Goal: Find specific page/section

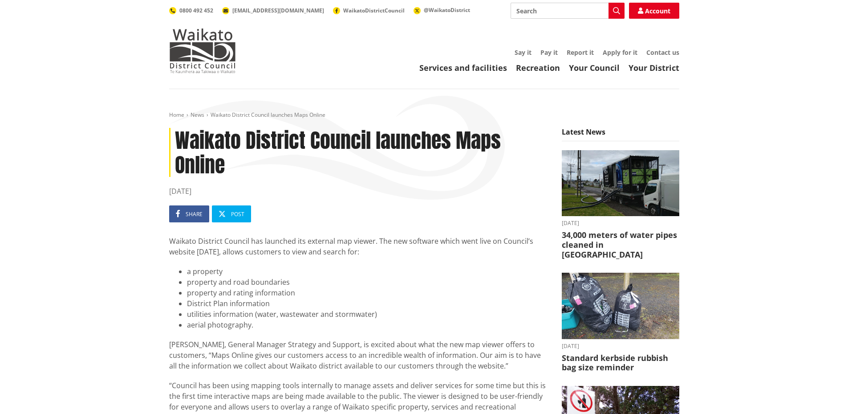
click at [536, 20] on div "Toggle search Toggle navigation Services and facilities Recreation Your Council…" at bounding box center [424, 38] width 524 height 70
click at [546, 12] on input "Search" at bounding box center [568, 11] width 114 height 16
type input "online maps"
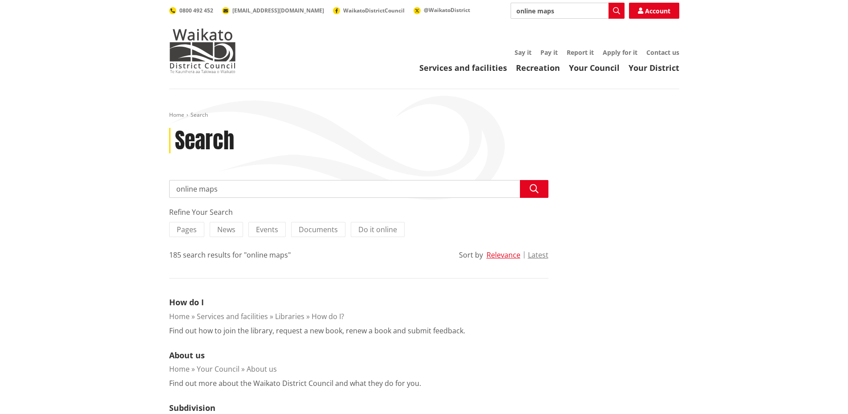
drag, startPoint x: 246, startPoint y: 190, endPoint x: 104, endPoint y: 190, distance: 142.0
type input "intramaps"
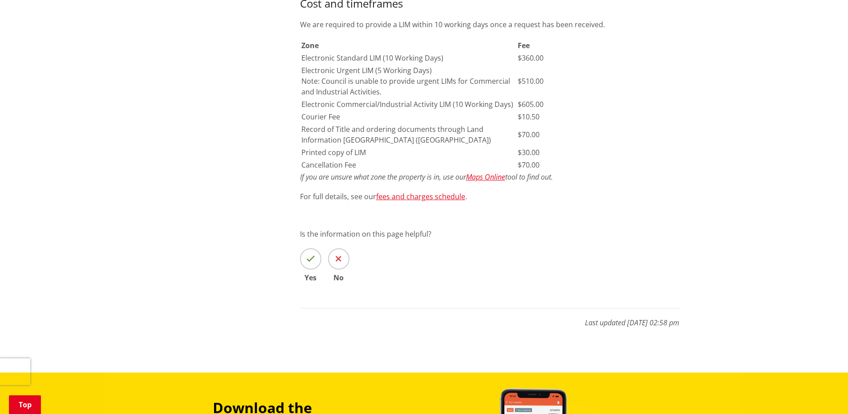
scroll to position [653, 0]
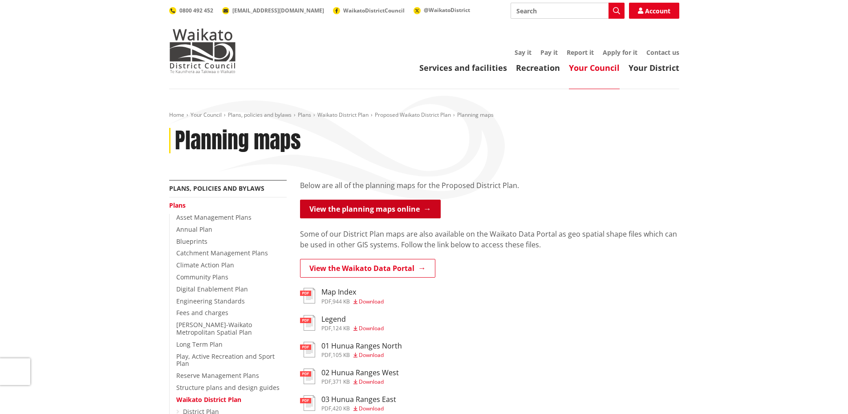
click at [395, 199] on link "View the planning maps online" at bounding box center [370, 208] width 141 height 19
